Goal: Task Accomplishment & Management: Manage account settings

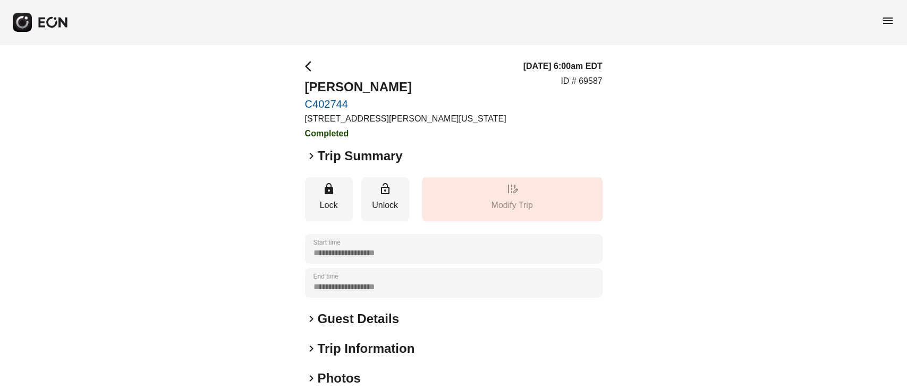
click at [33, 27] on button "button" at bounding box center [41, 22] width 56 height 19
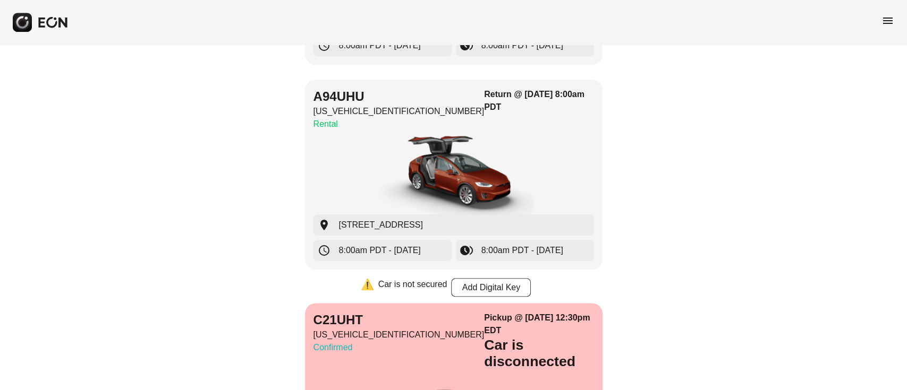
scroll to position [637, 0]
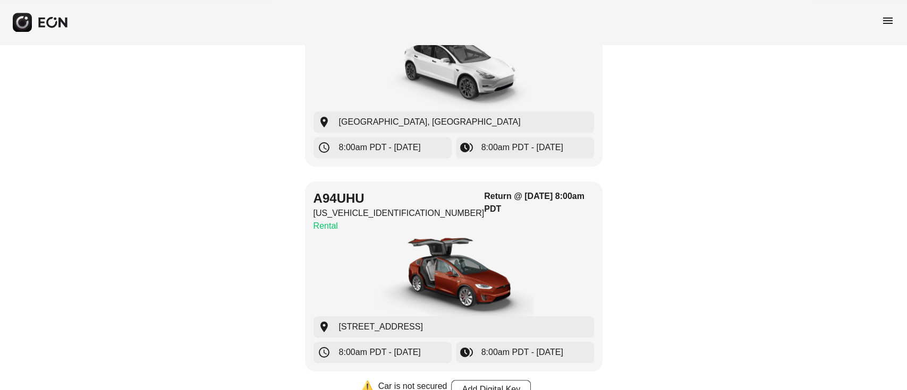
click at [883, 14] on span "menu" at bounding box center [887, 20] width 13 height 13
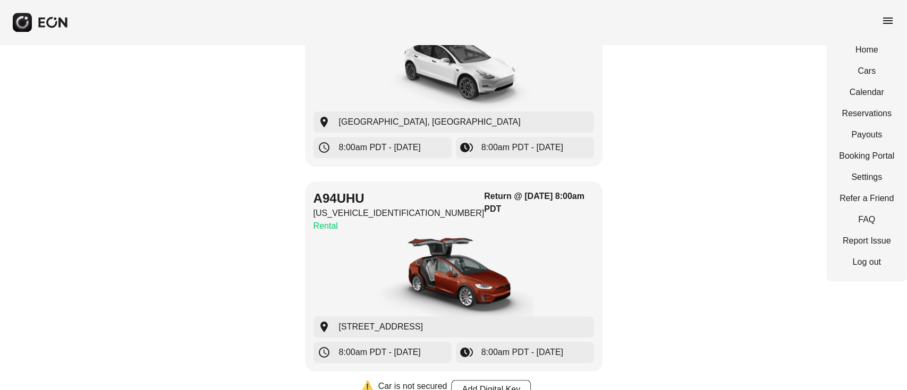
click at [870, 84] on div "Home Cars Calendar Reservations Payouts Booking Portal Settings Refer a Friend …" at bounding box center [866, 156] width 81 height 251
click at [869, 89] on link "Calendar" at bounding box center [866, 92] width 55 height 13
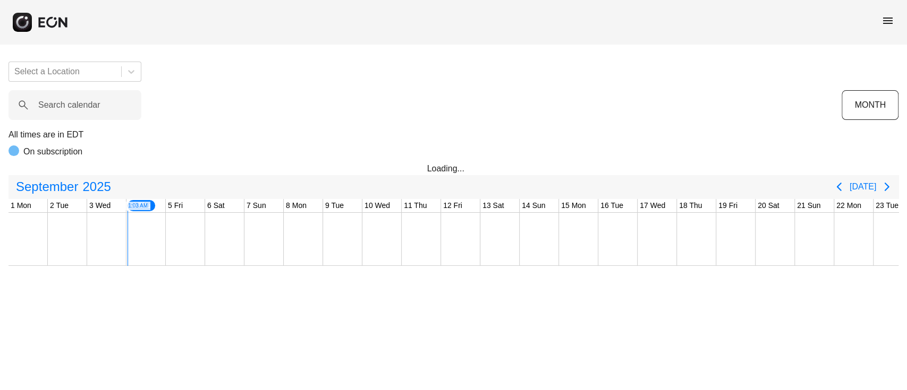
scroll to position [0, 118]
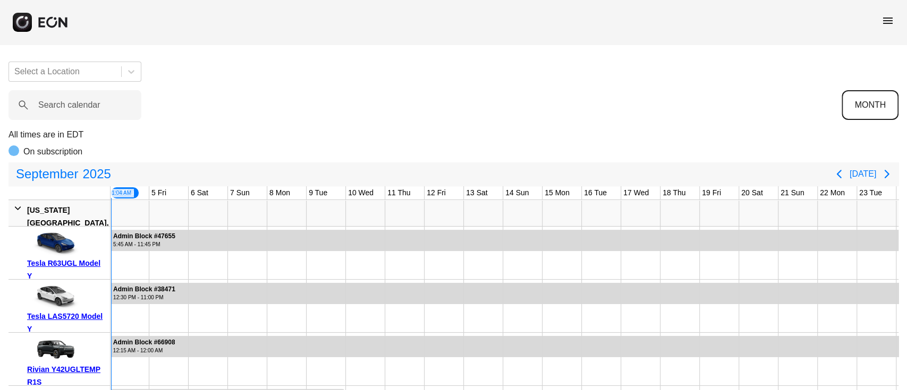
click at [850, 112] on button "MONTH" at bounding box center [869, 105] width 57 height 30
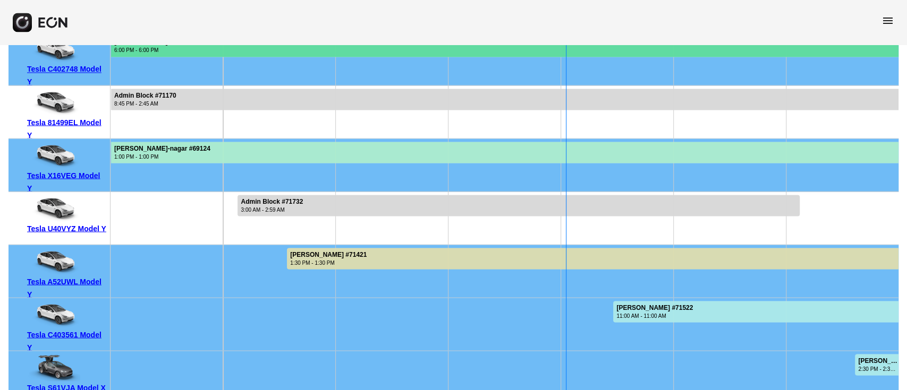
scroll to position [6715, 0]
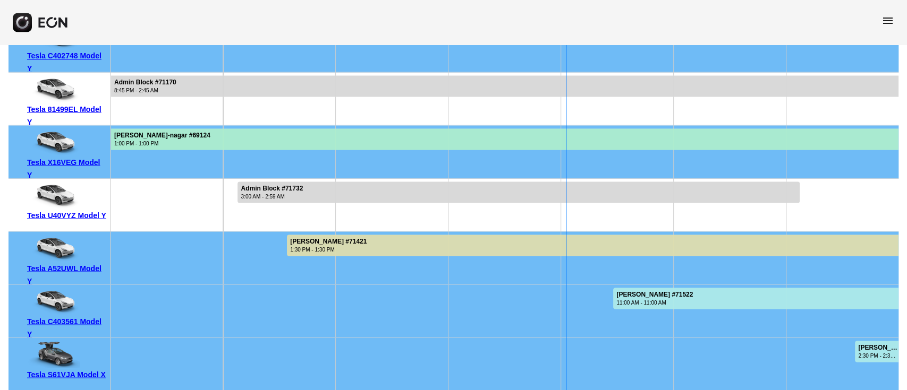
drag, startPoint x: 43, startPoint y: 326, endPoint x: 62, endPoint y: 327, distance: 19.2
click at [62, 327] on div "Tesla C403561 Model Y" at bounding box center [66, 327] width 79 height 25
drag, startPoint x: 45, startPoint y: 321, endPoint x: 86, endPoint y: 288, distance: 52.2
click at [86, 288] on div "Tesla C403561 Model Y" at bounding box center [66, 314] width 79 height 52
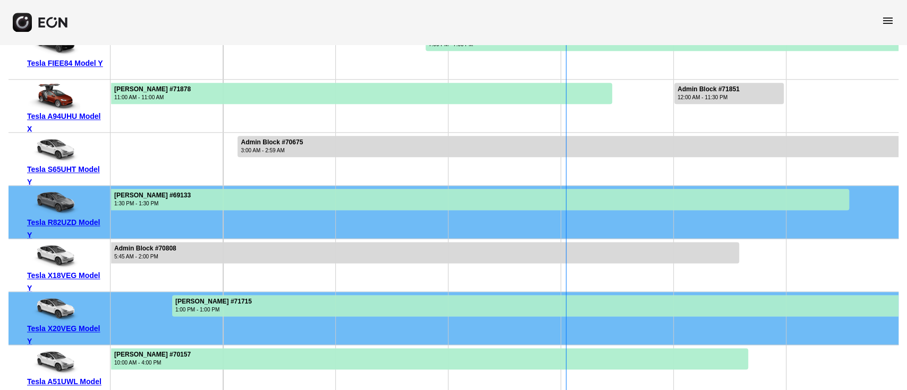
scroll to position [6149, 0]
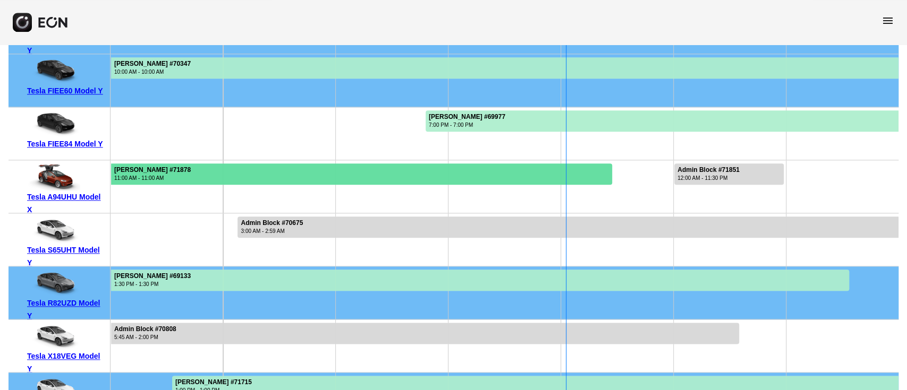
click at [256, 172] on div at bounding box center [361, 174] width 501 height 21
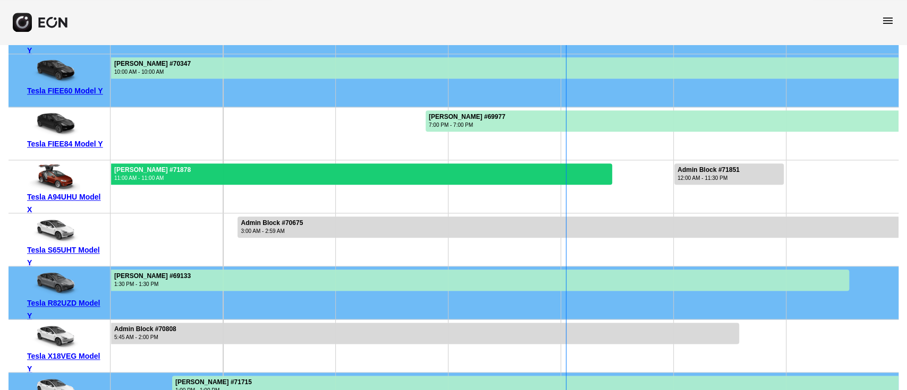
drag, startPoint x: 112, startPoint y: 170, endPoint x: 154, endPoint y: 174, distance: 42.1
click at [154, 174] on div "Alyssa Brown #71878 11:00 AM - 11:00 AM" at bounding box center [153, 174] width 82 height 21
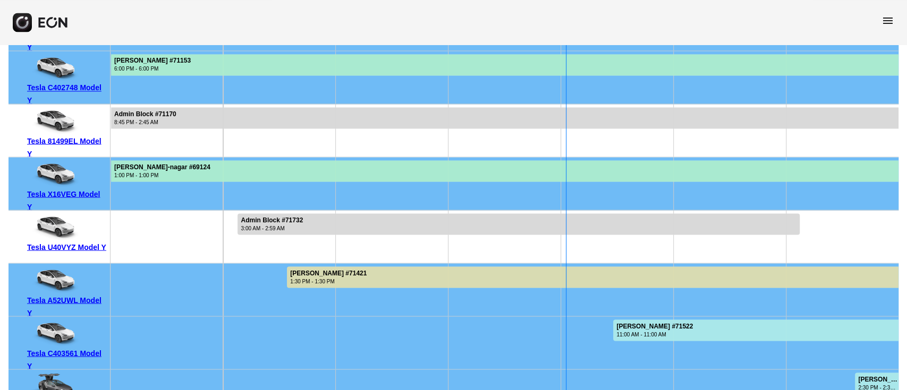
scroll to position [6715, 0]
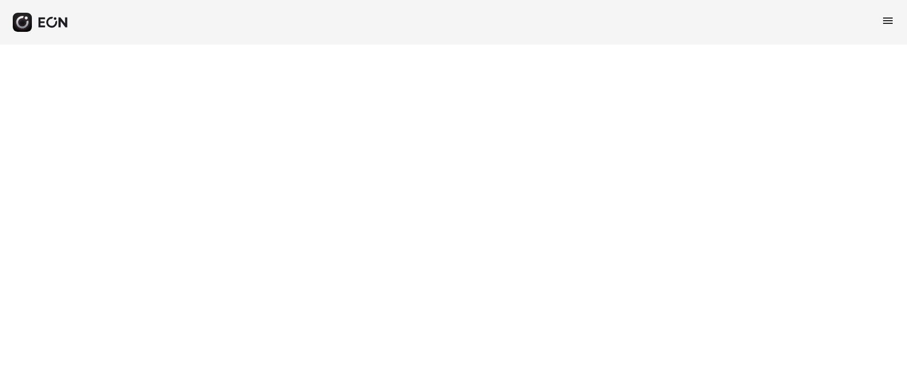
select select "**"
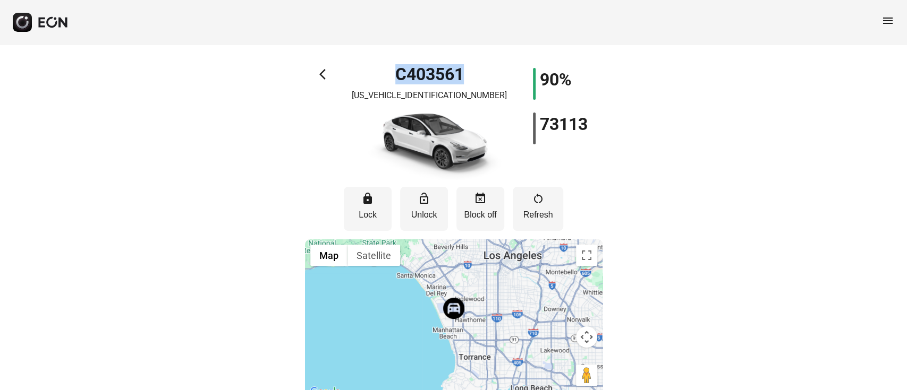
drag, startPoint x: 378, startPoint y: 79, endPoint x: 471, endPoint y: 74, distance: 93.1
click at [471, 74] on div "C403561 [US_VEHICLE_IDENTIFICATION_NUMBER]" at bounding box center [429, 124] width 149 height 113
copy h1 "C403561"
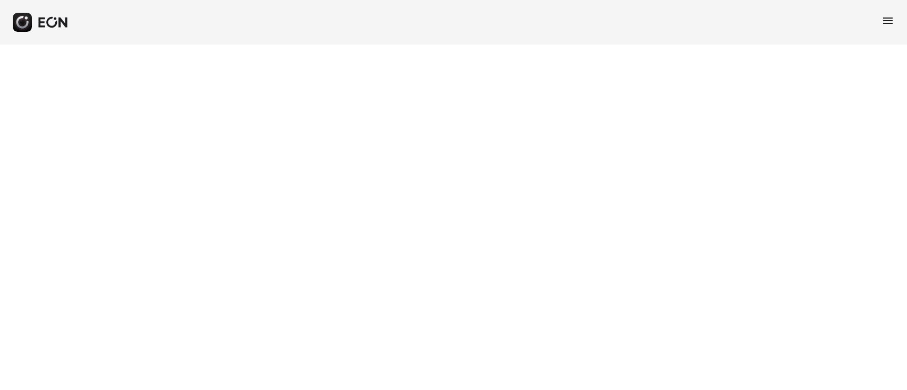
select select "**"
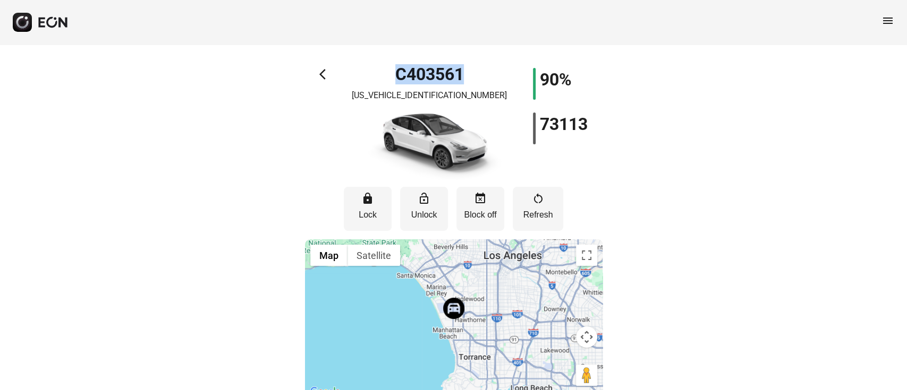
drag, startPoint x: 388, startPoint y: 74, endPoint x: 482, endPoint y: 59, distance: 95.1
copy h1 "C403561"
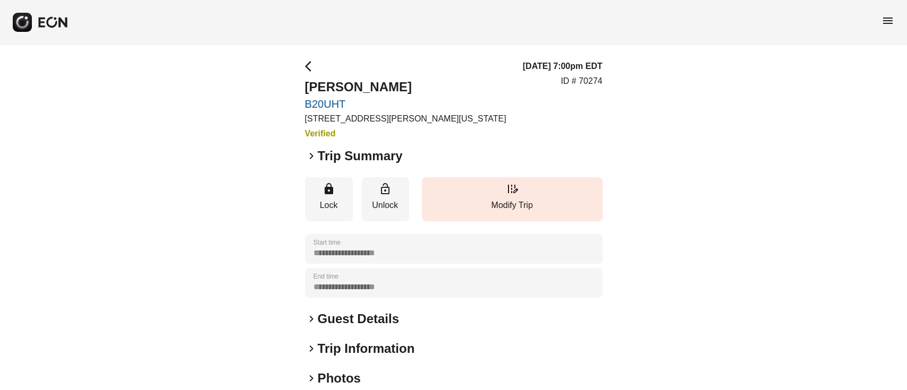
click at [347, 312] on h2 "Guest Details" at bounding box center [358, 319] width 81 height 17
click at [345, 304] on div "**********" at bounding box center [453, 300] width 297 height 480
